Goal: Find specific page/section: Find specific page/section

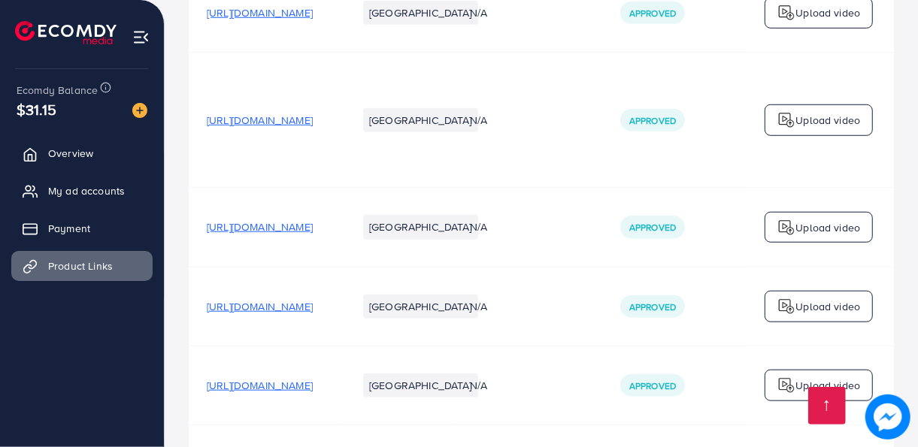
scroll to position [841, 0]
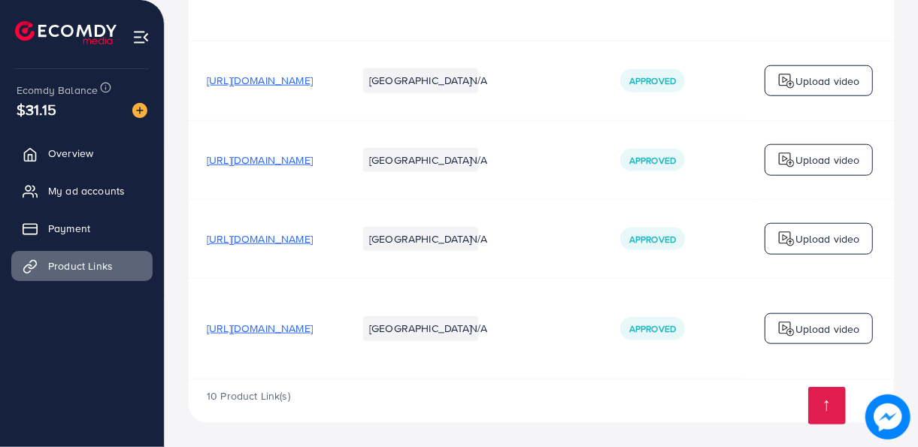
click at [602, 376] on td "N/A" at bounding box center [527, 329] width 150 height 101
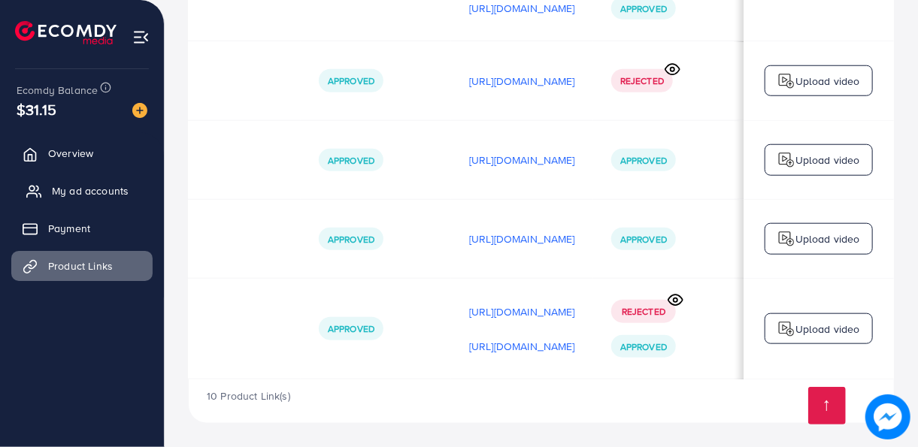
click at [83, 188] on span "My ad accounts" at bounding box center [90, 190] width 77 height 15
